Goal: Transaction & Acquisition: Book appointment/travel/reservation

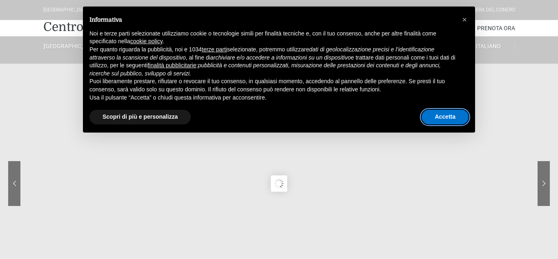
click at [441, 117] on button "Accetta" at bounding box center [444, 117] width 47 height 15
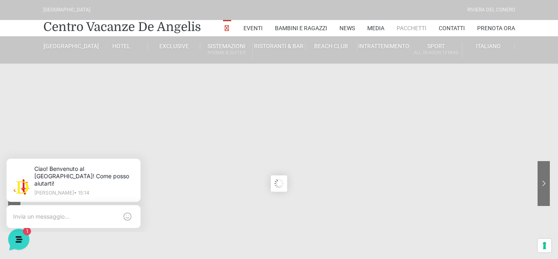
click at [411, 27] on link "Pacchetti" at bounding box center [411, 28] width 30 height 16
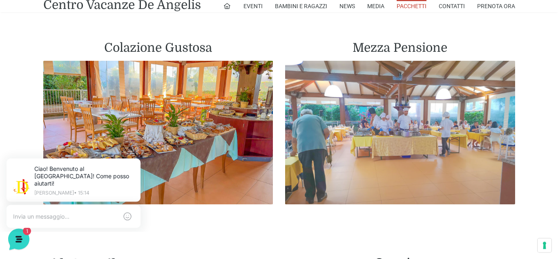
scroll to position [475, 0]
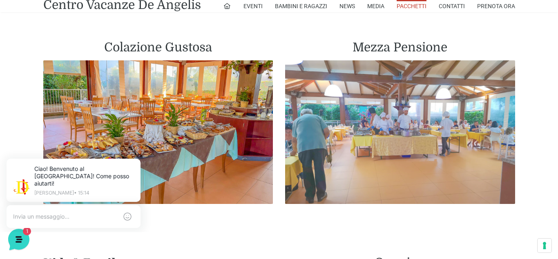
click at [402, 125] on img at bounding box center [400, 132] width 230 height 144
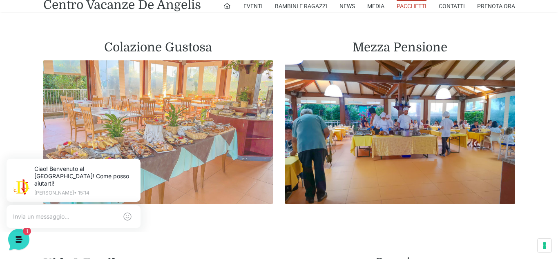
click at [156, 74] on img at bounding box center [158, 132] width 230 height 144
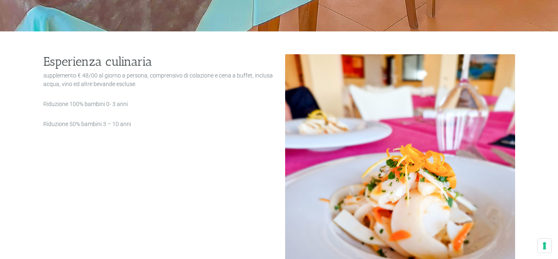
scroll to position [375, 0]
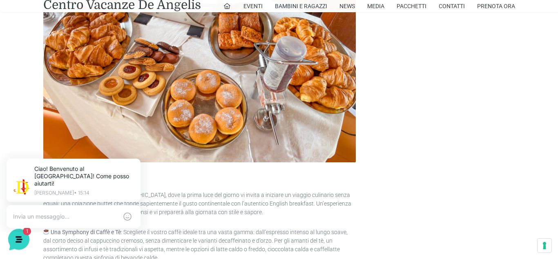
scroll to position [250, 0]
